Goal: Task Accomplishment & Management: Use online tool/utility

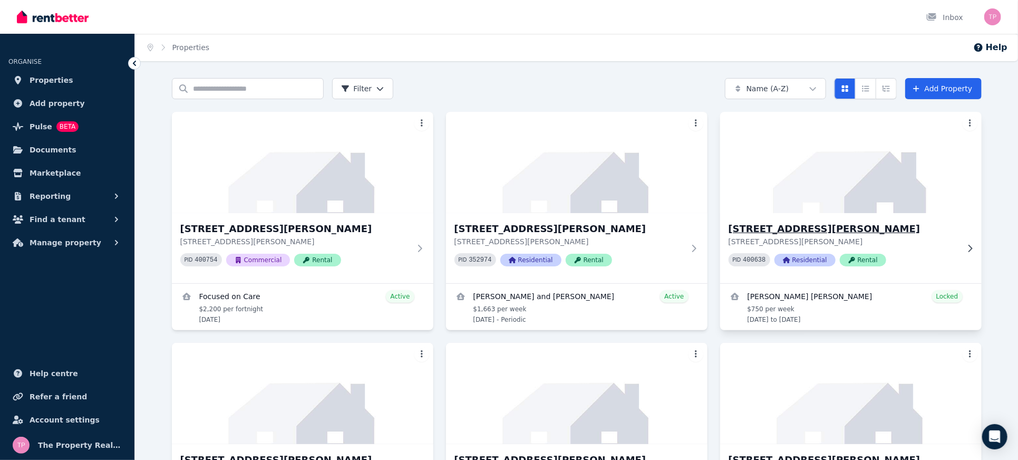
click at [789, 230] on h3 "[STREET_ADDRESS][PERSON_NAME]" at bounding box center [844, 228] width 230 height 15
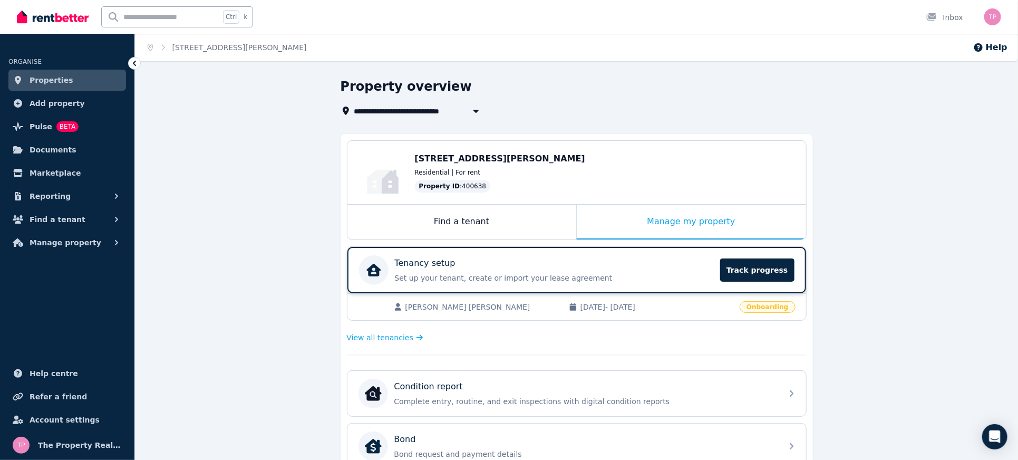
scroll to position [140, 0]
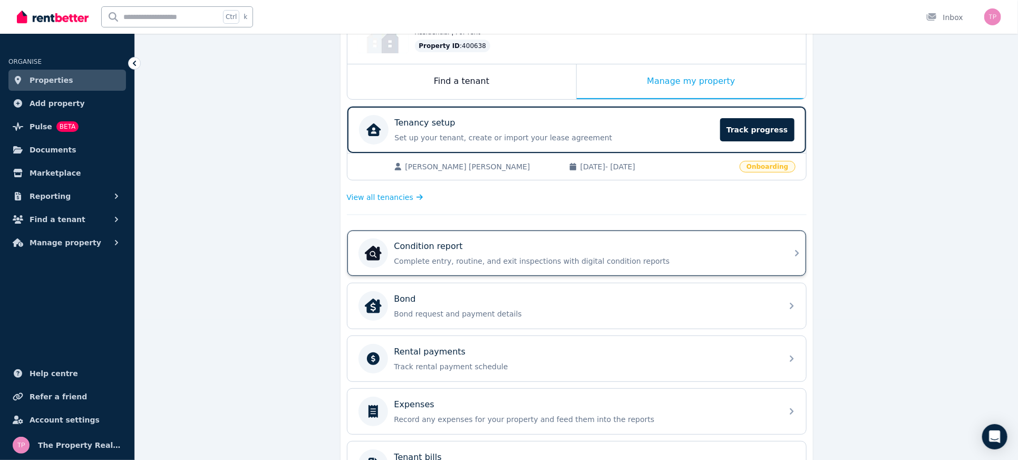
click at [471, 248] on div "Condition report" at bounding box center [585, 246] width 382 height 13
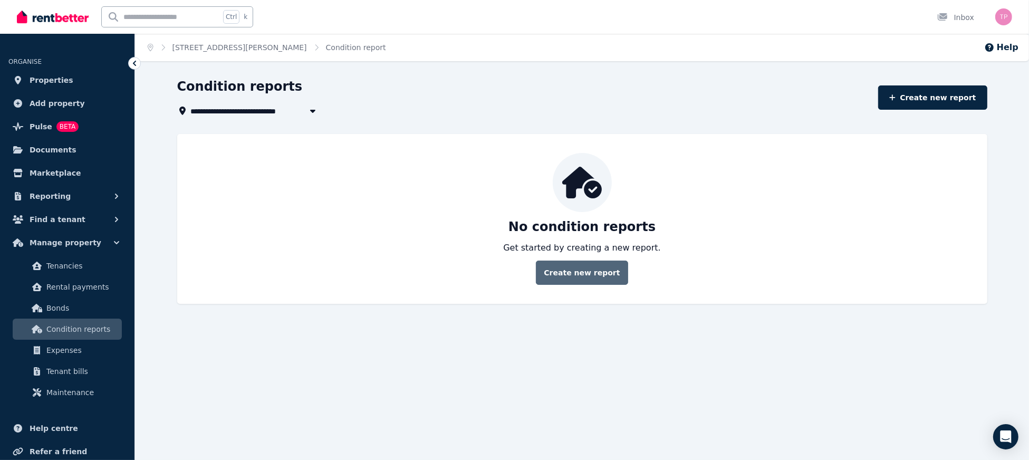
click at [590, 263] on link "Create new report" at bounding box center [582, 272] width 92 height 24
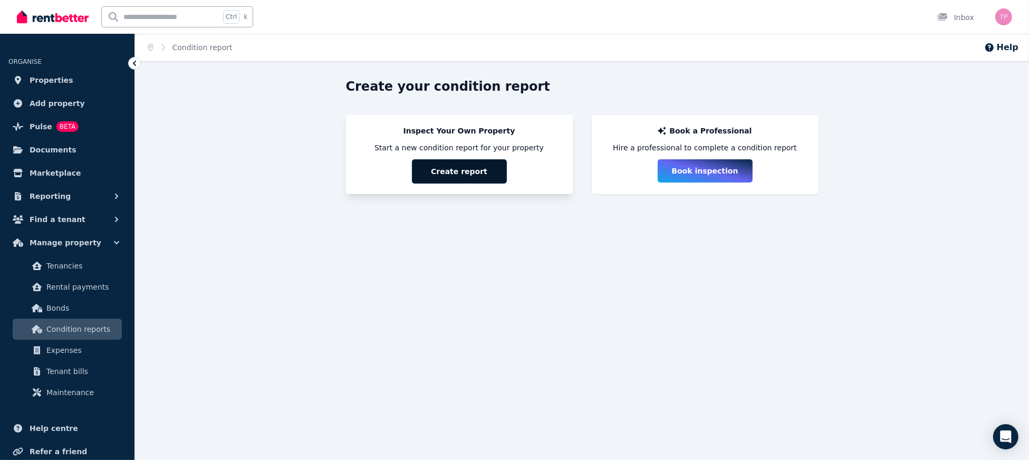
click at [439, 169] on button "Create report" at bounding box center [459, 171] width 95 height 24
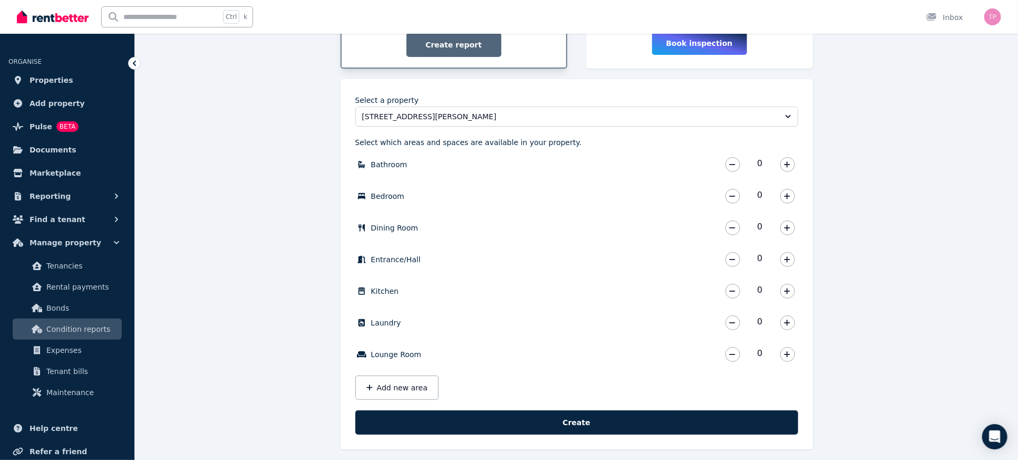
scroll to position [134, 0]
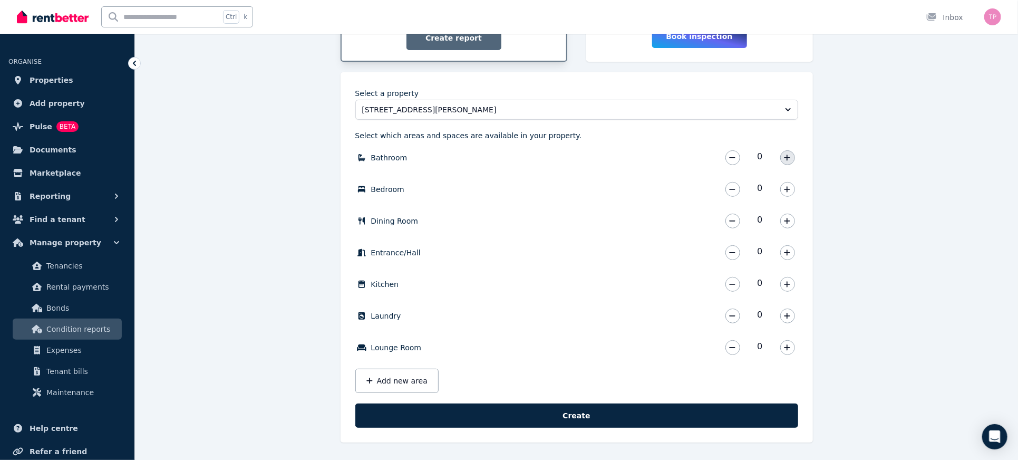
click at [785, 159] on icon "button" at bounding box center [787, 157] width 6 height 7
click at [786, 190] on icon "button" at bounding box center [787, 189] width 6 height 7
click at [793, 222] on button "button" at bounding box center [787, 221] width 15 height 15
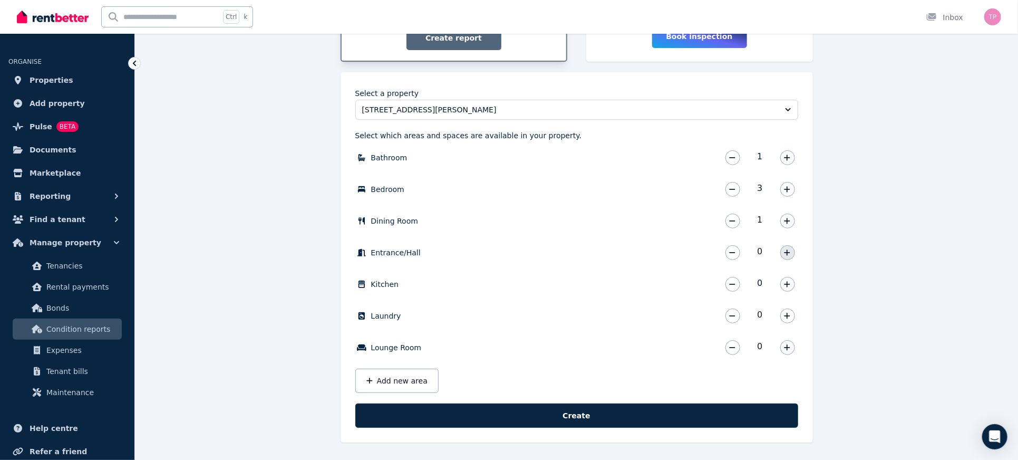
click at [782, 248] on button "button" at bounding box center [787, 252] width 15 height 15
click at [790, 289] on button "button" at bounding box center [787, 284] width 15 height 15
click at [790, 347] on icon "button" at bounding box center [787, 347] width 6 height 7
click at [396, 380] on button "Add new area" at bounding box center [396, 381] width 83 height 24
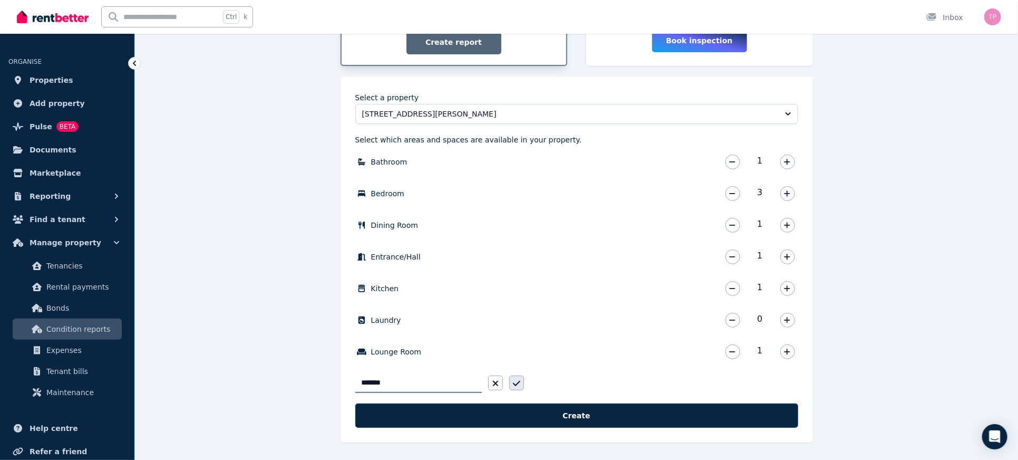
type input "*******"
click at [512, 381] on button "button" at bounding box center [516, 382] width 15 height 15
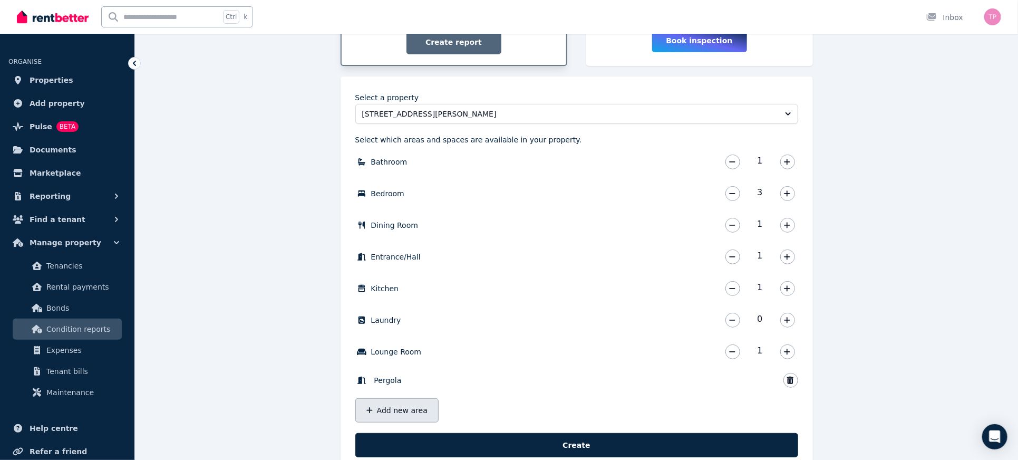
click at [373, 410] on button "Add new area" at bounding box center [396, 410] width 83 height 24
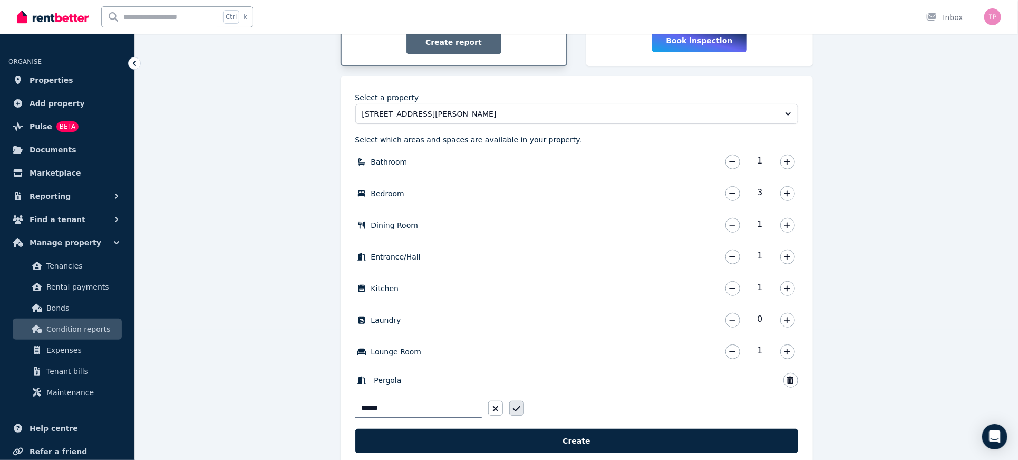
type input "******"
click at [517, 405] on icon "button" at bounding box center [516, 408] width 7 height 8
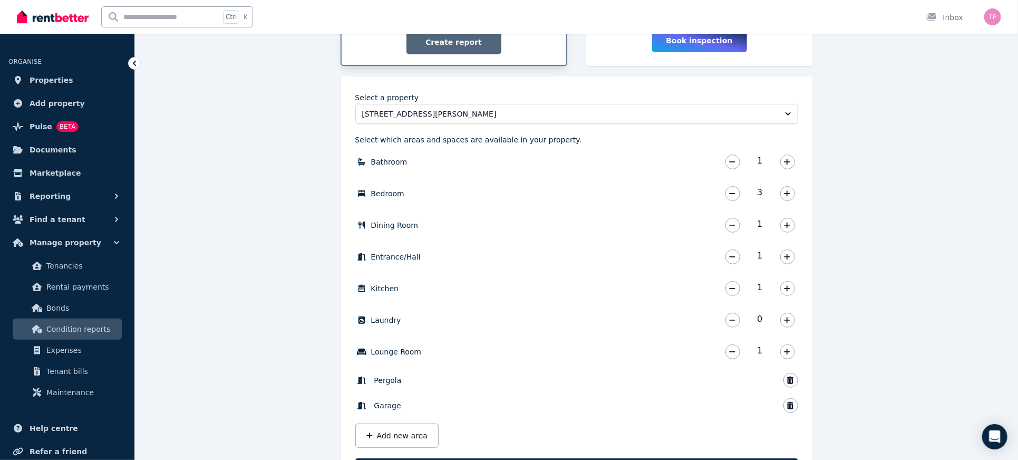
scroll to position [185, 0]
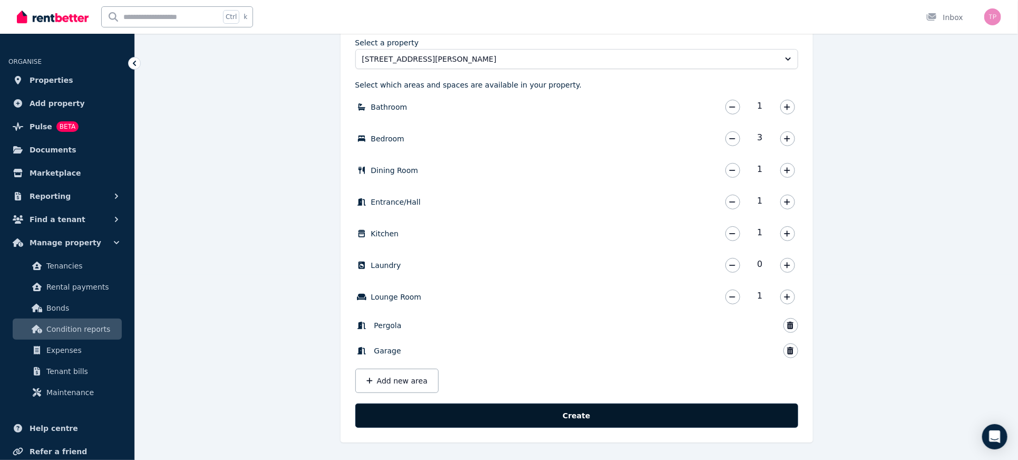
click at [576, 415] on button "Create" at bounding box center [576, 415] width 443 height 24
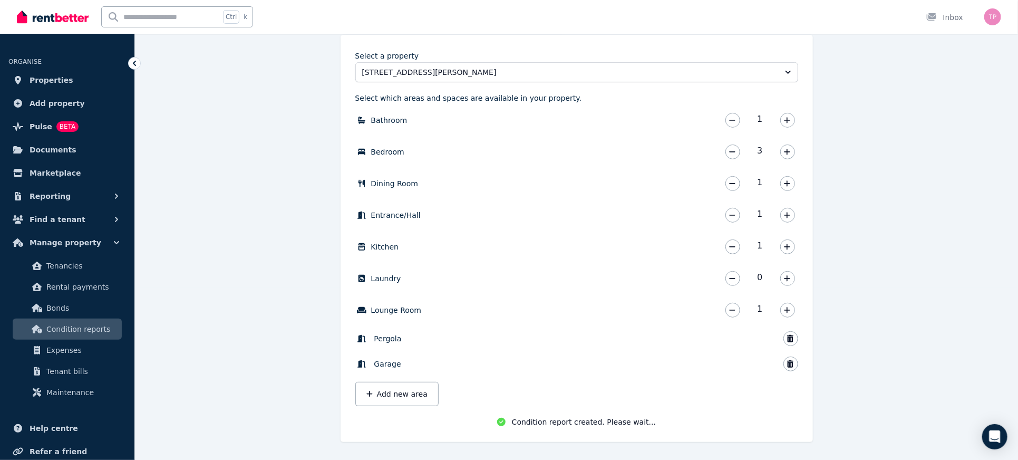
scroll to position [173, 0]
